Goal: Information Seeking & Learning: Learn about a topic

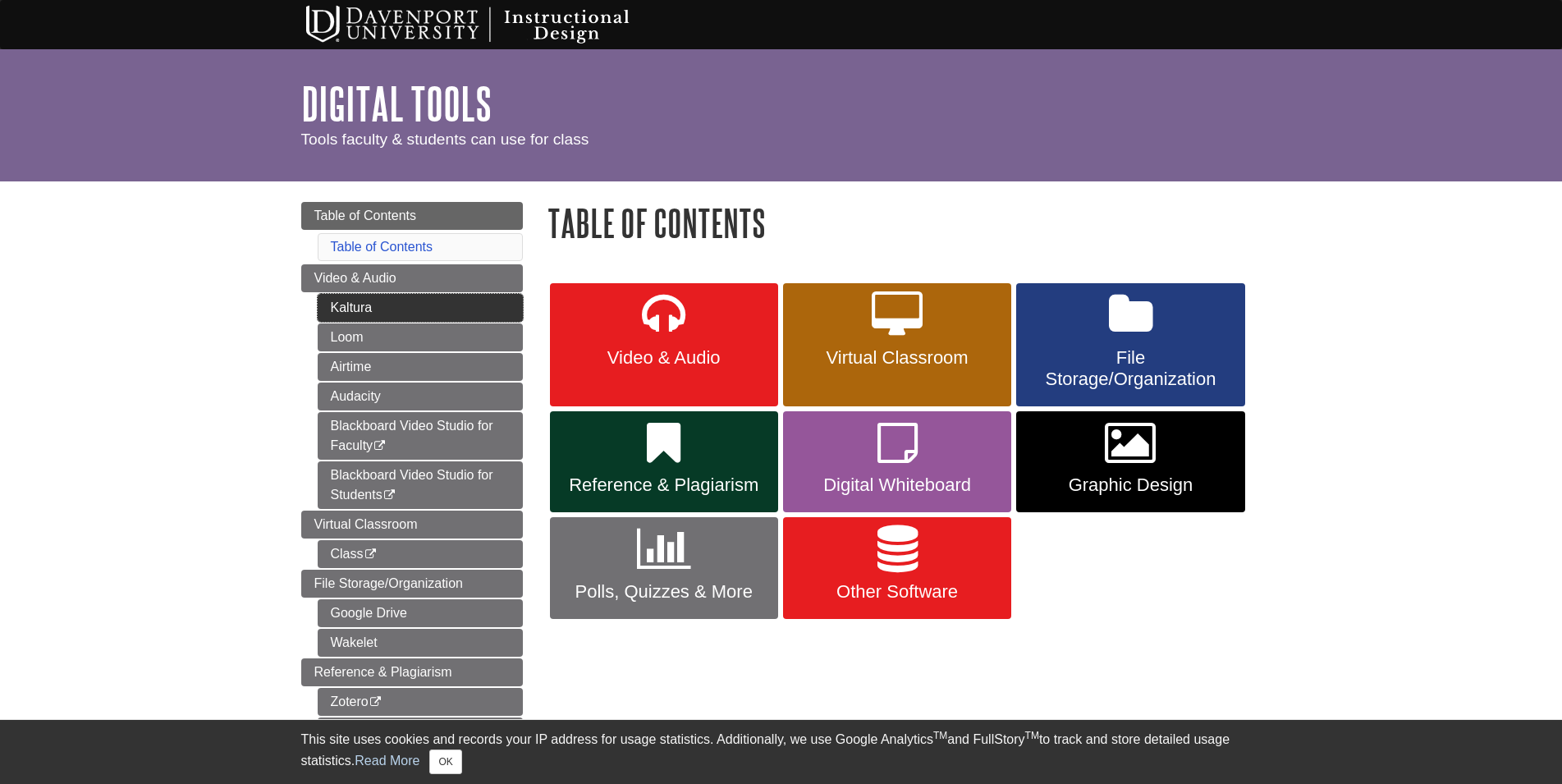
click at [352, 308] on link "Kaltura" at bounding box center [420, 307] width 206 height 28
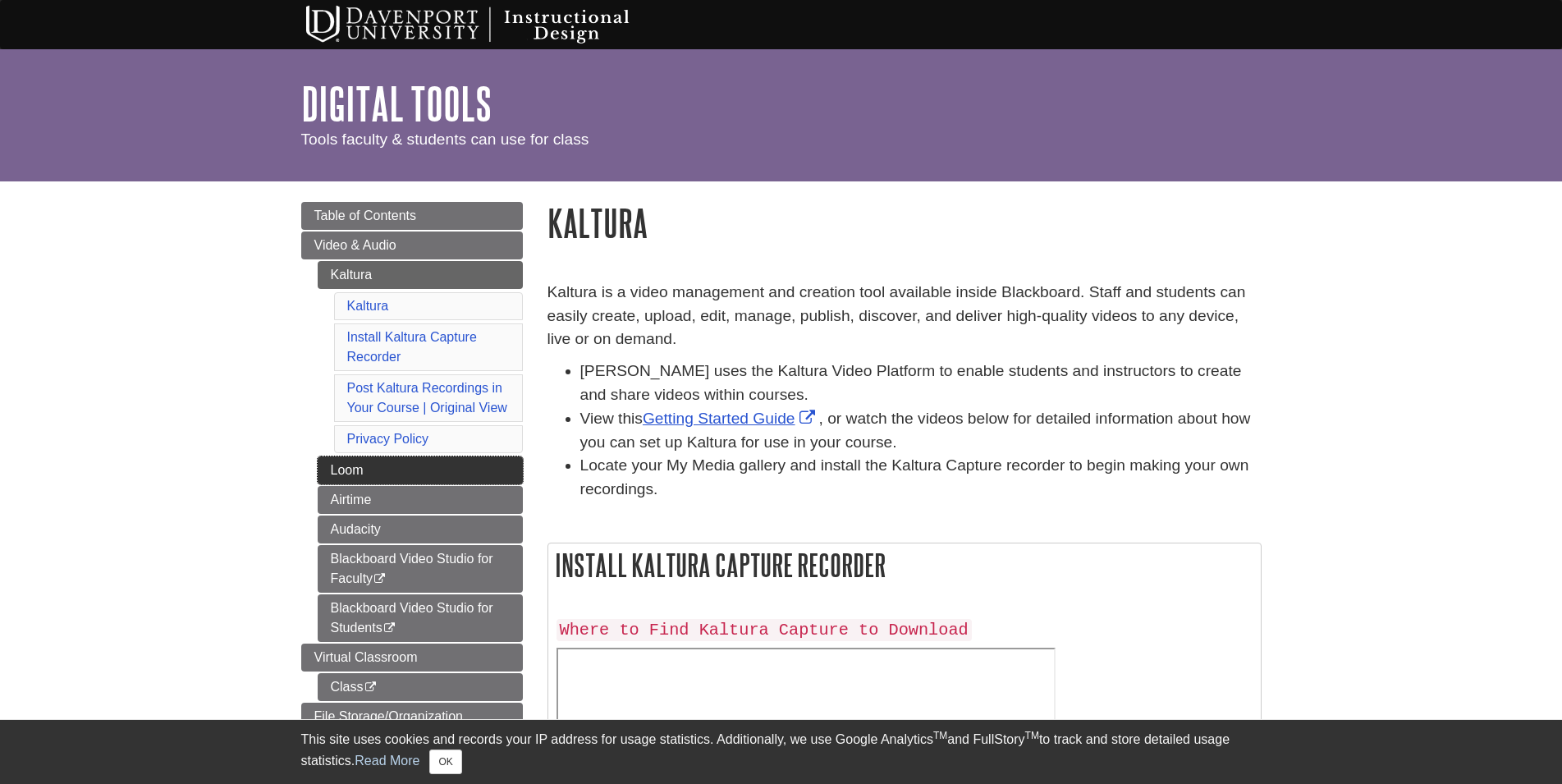
click at [351, 467] on link "Loom" at bounding box center [420, 470] width 206 height 28
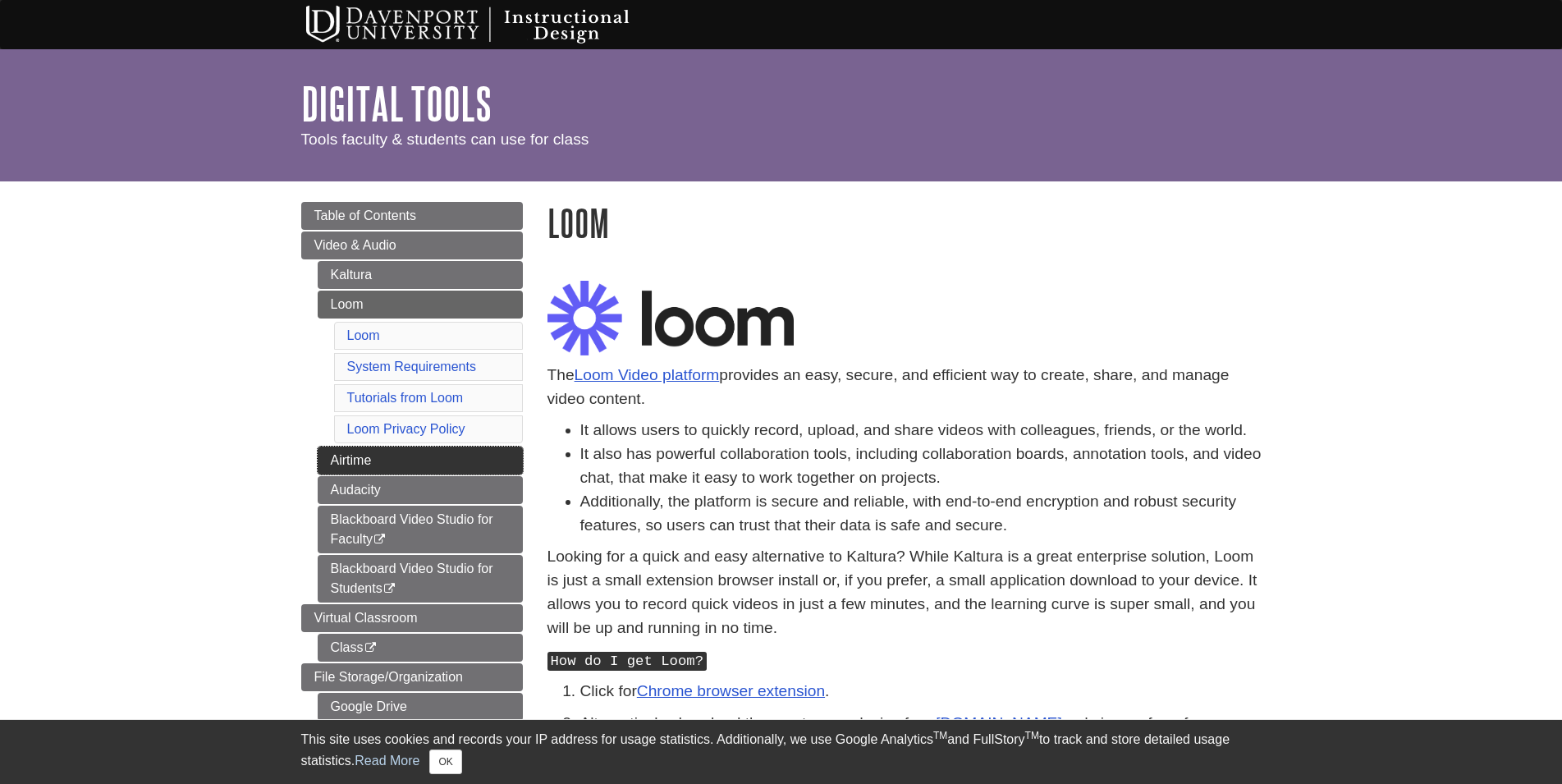
click at [360, 462] on link "Airtime" at bounding box center [420, 460] width 206 height 28
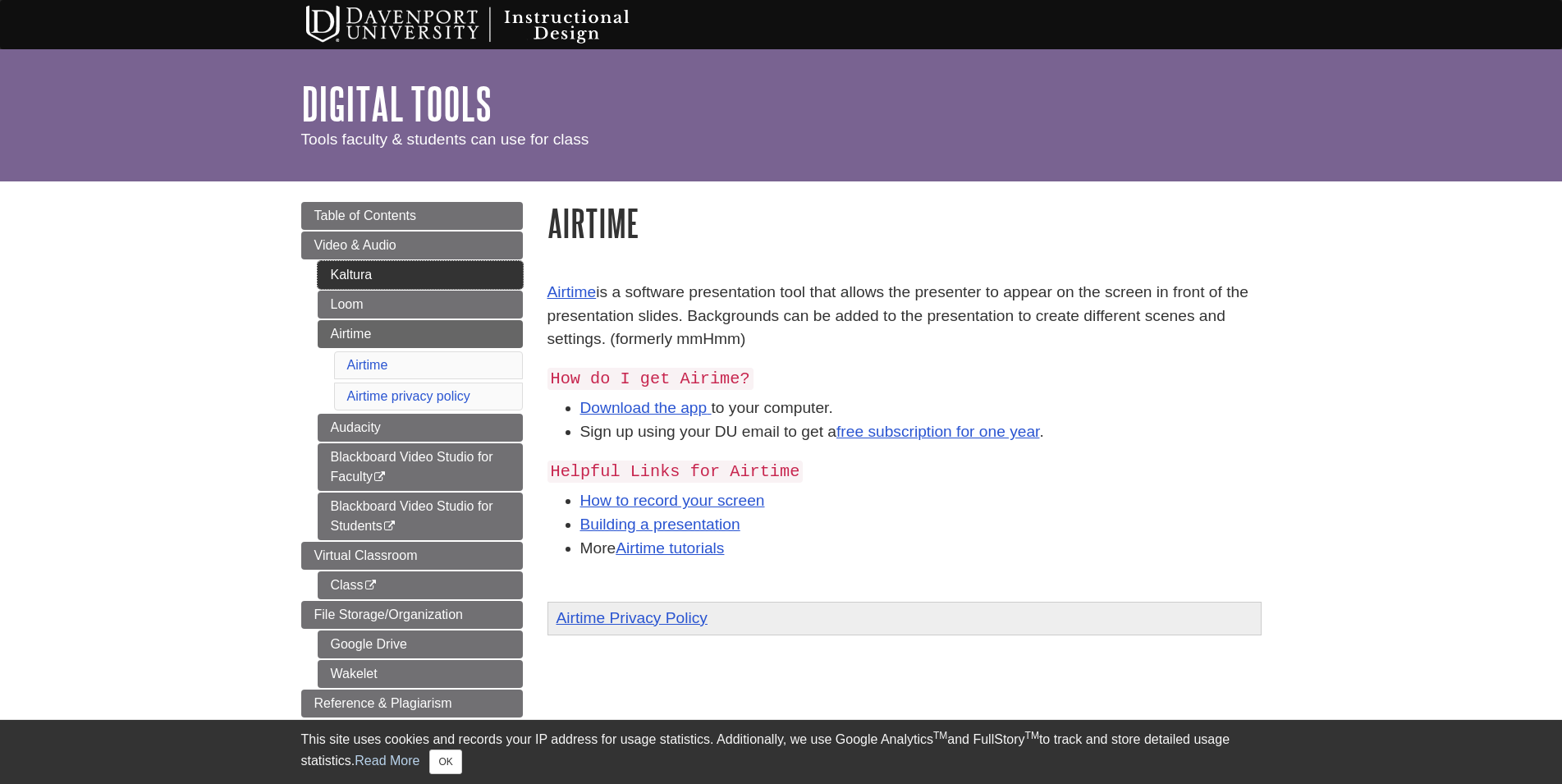
click at [393, 277] on link "Kaltura" at bounding box center [420, 275] width 206 height 28
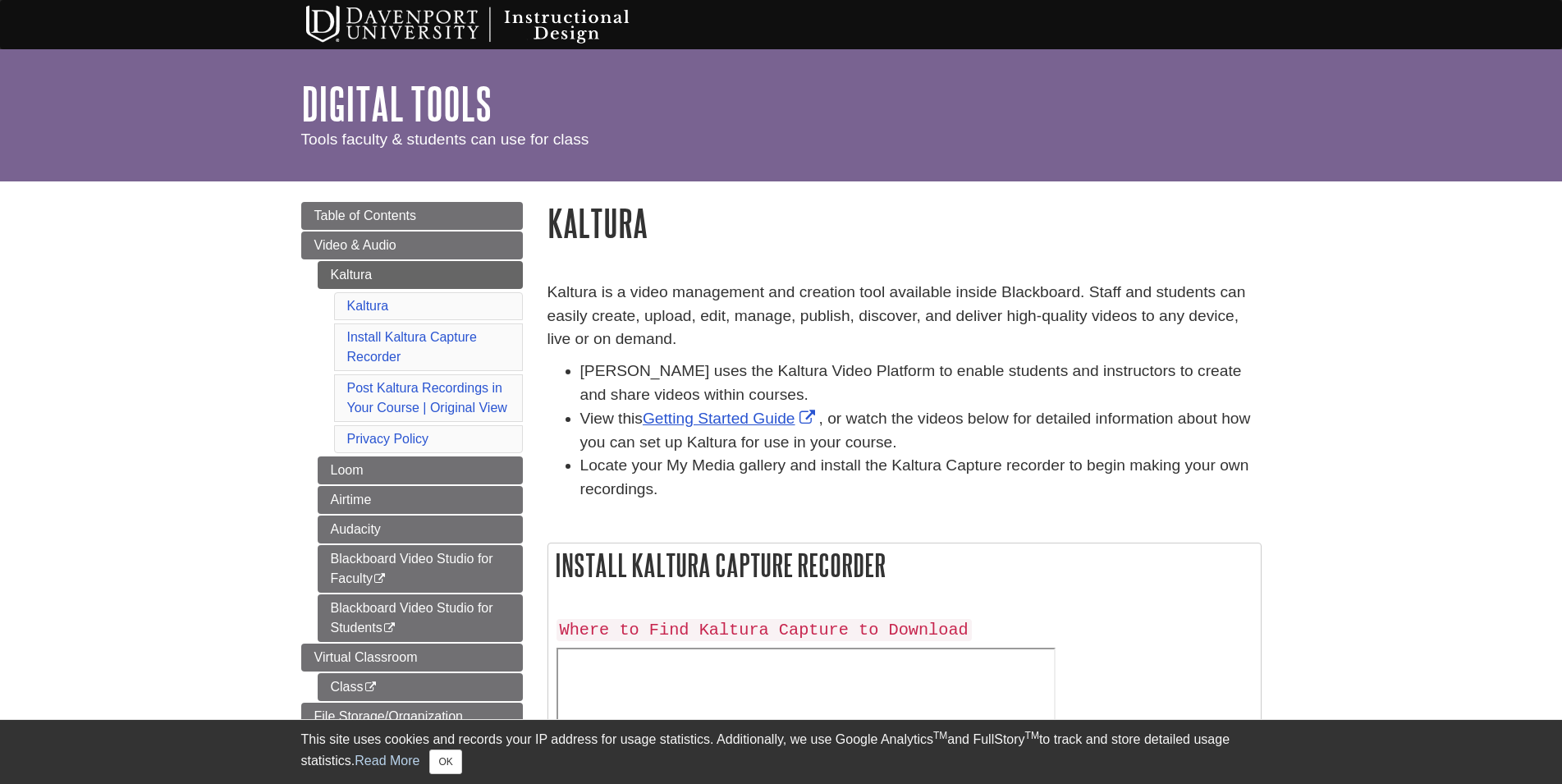
drag, startPoint x: 1252, startPoint y: 550, endPoint x: 1294, endPoint y: 554, distance: 42.2
click at [1253, 549] on h2 "Install Kaltura Capture Recorder" at bounding box center [905, 565] width 713 height 44
click at [339, 278] on link "Kaltura" at bounding box center [420, 275] width 206 height 28
